Goal: Task Accomplishment & Management: Manage account settings

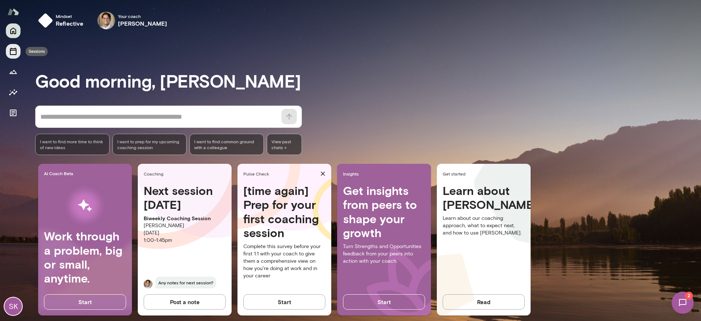
click at [15, 52] on icon "Sessions" at bounding box center [13, 51] width 9 height 9
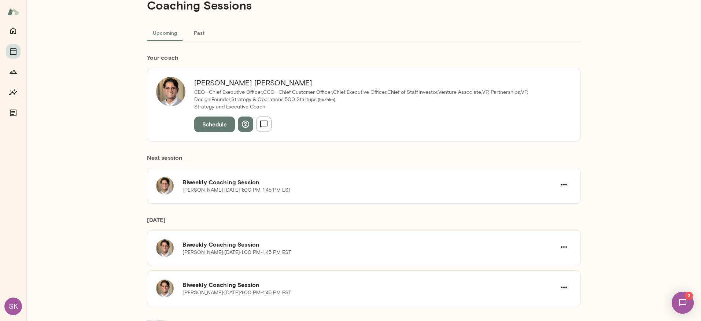
scroll to position [113, 0]
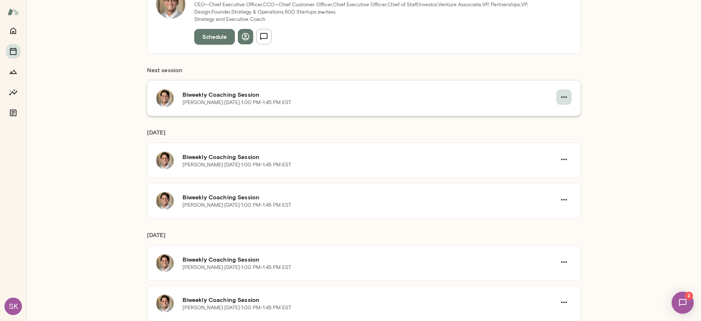
click at [560, 96] on icon "button" at bounding box center [564, 97] width 9 height 9
click at [552, 124] on span "Cancel" at bounding box center [548, 127] width 32 height 9
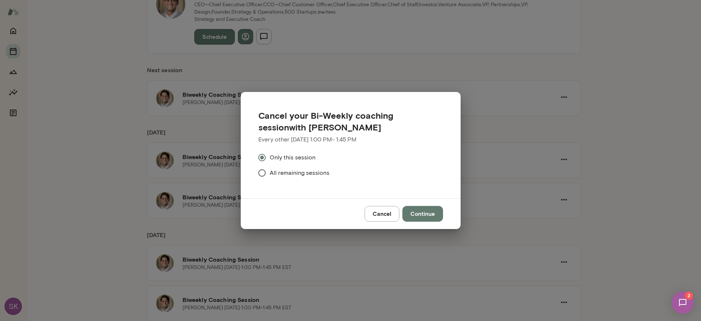
click at [433, 215] on button "Continue" at bounding box center [423, 213] width 41 height 15
